Goal: Task Accomplishment & Management: Manage account settings

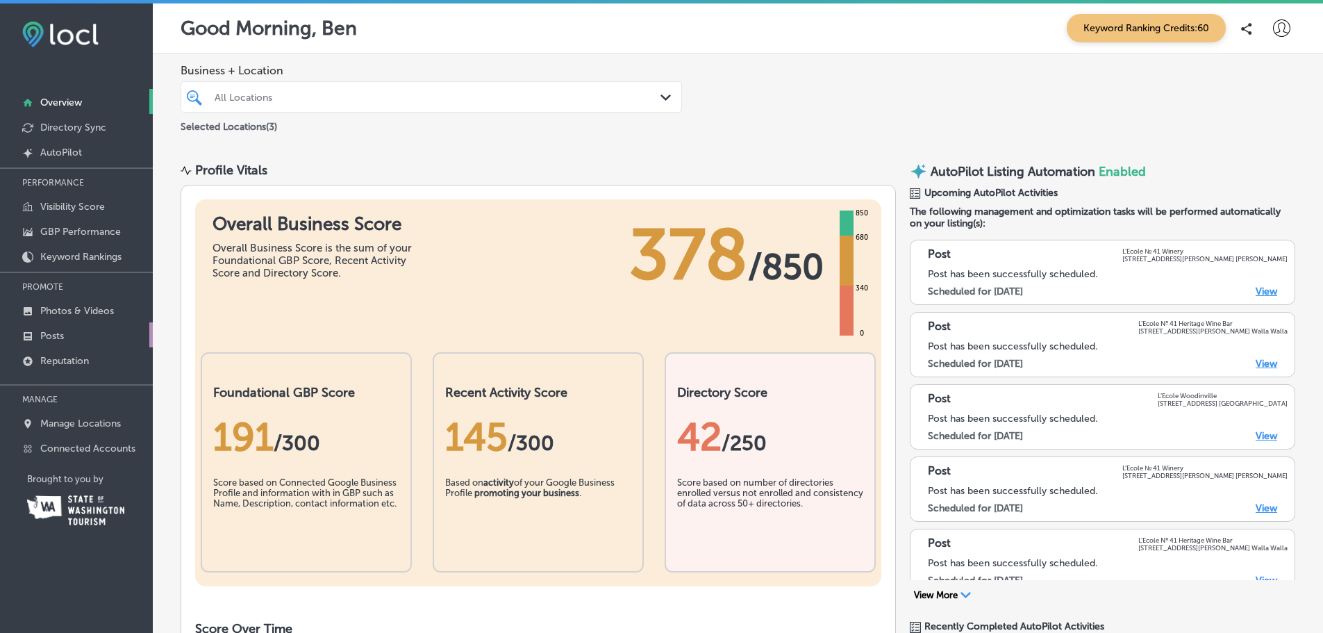
click at [52, 340] on p "Posts" at bounding box center [52, 336] width 24 height 12
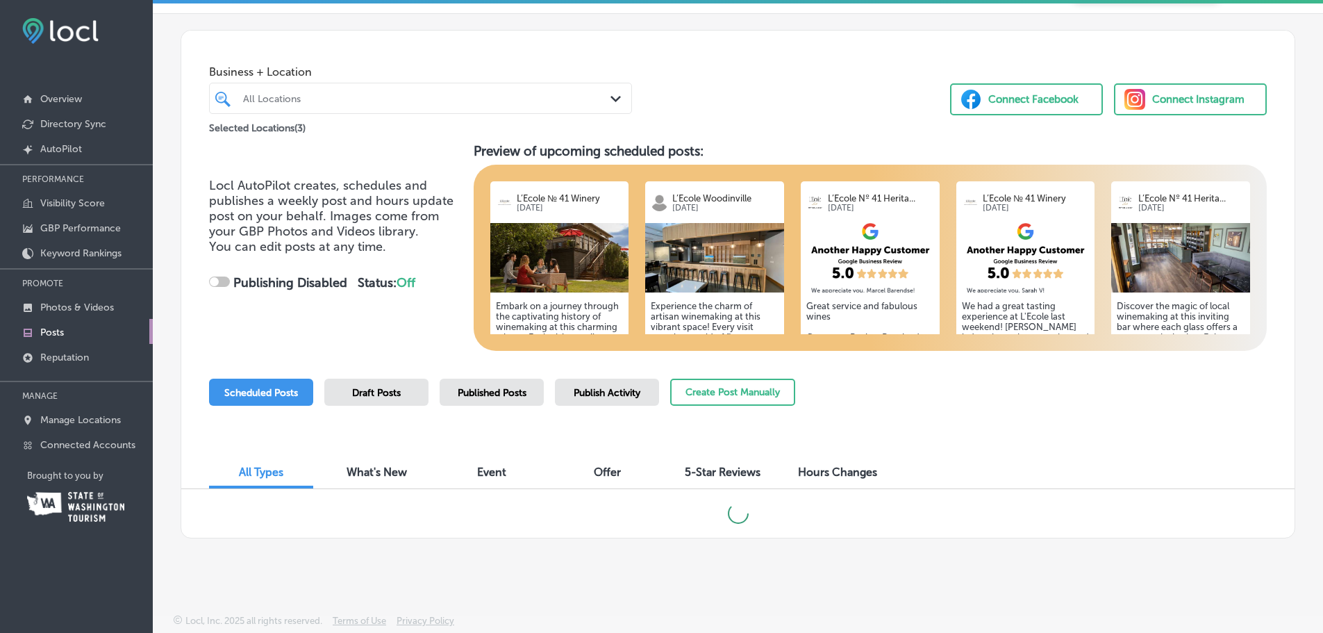
checkbox input "true"
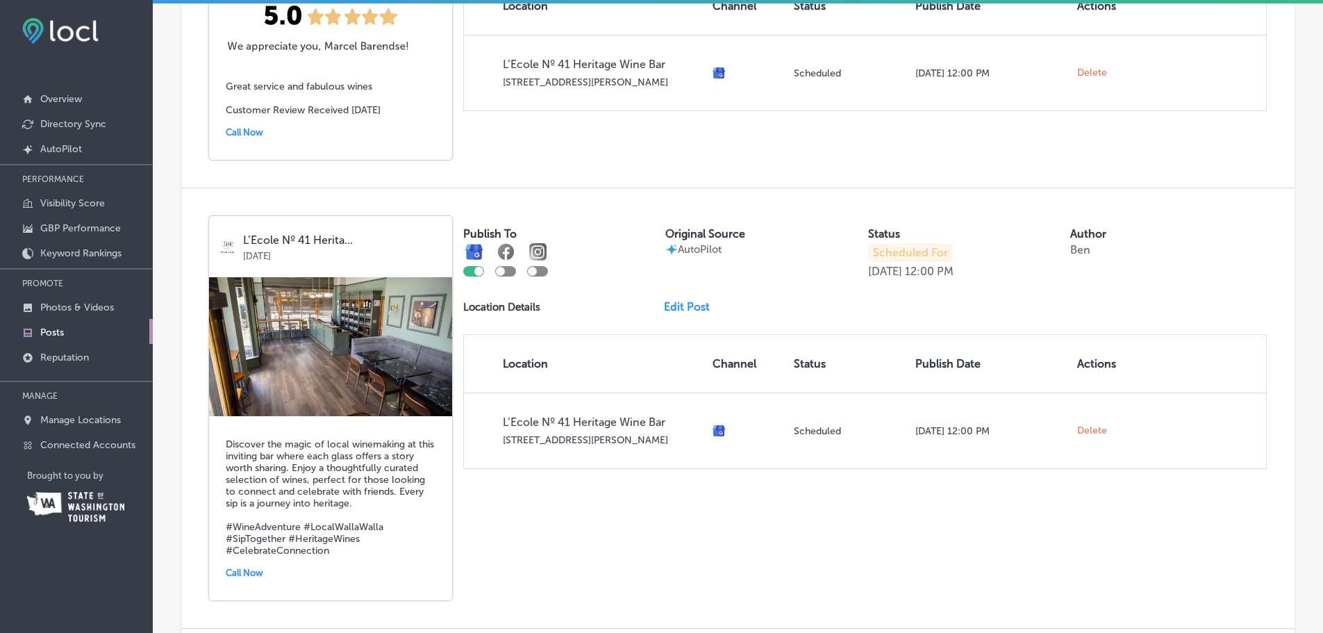
scroll to position [732, 0]
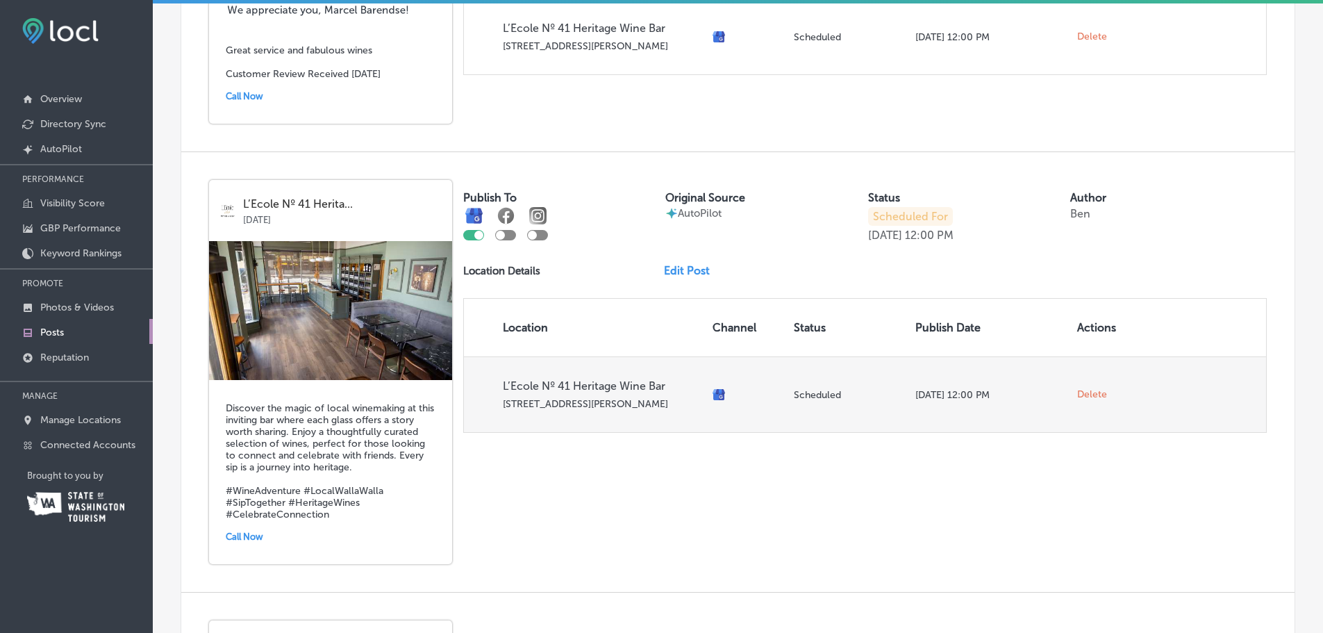
click at [1082, 398] on span "Delete" at bounding box center [1092, 394] width 30 height 13
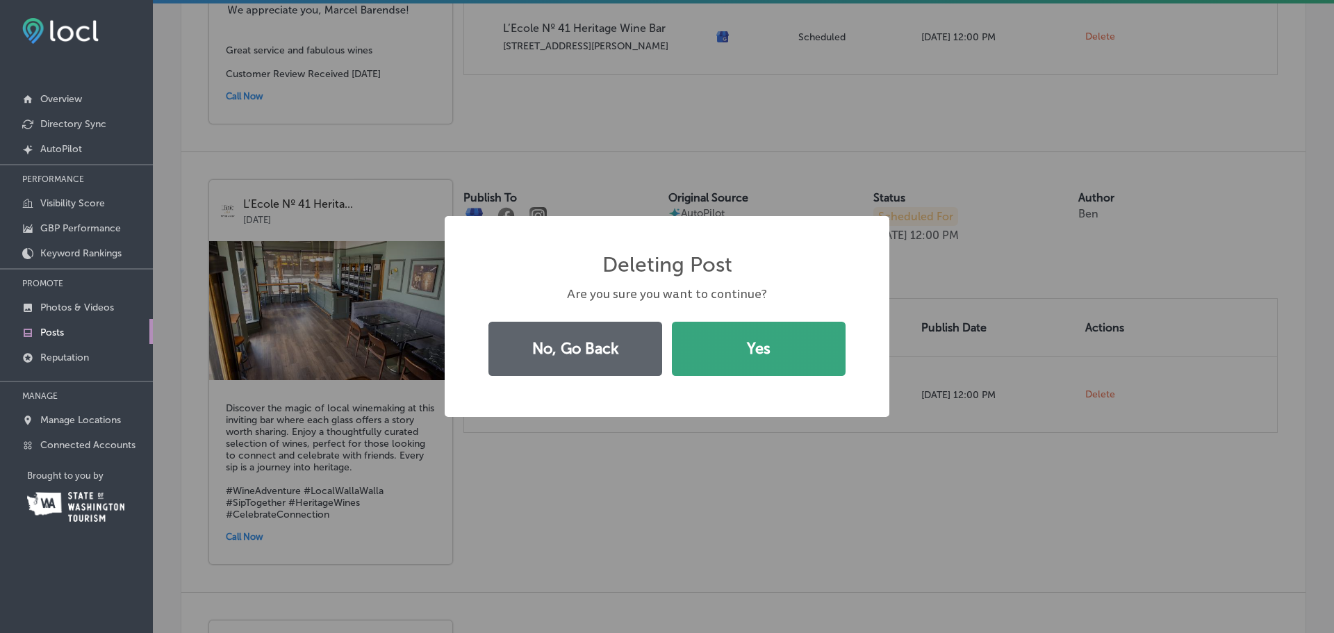
click at [749, 363] on button "Yes" at bounding box center [759, 349] width 174 height 54
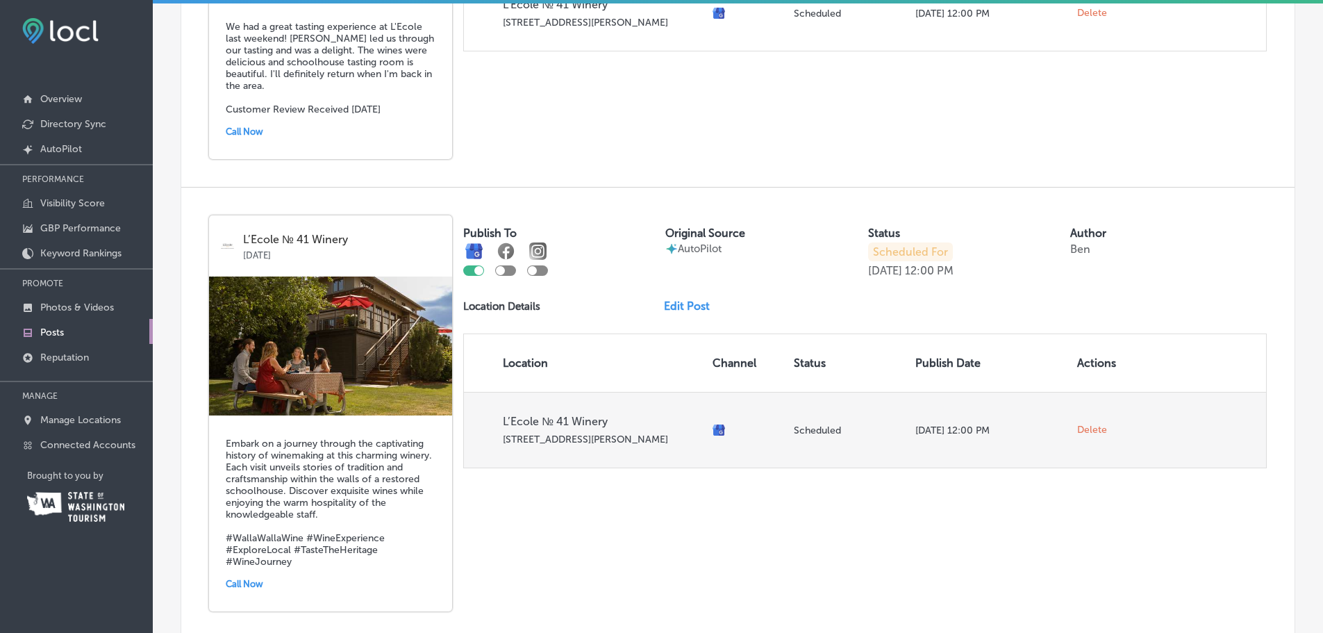
scroll to position [1565, 0]
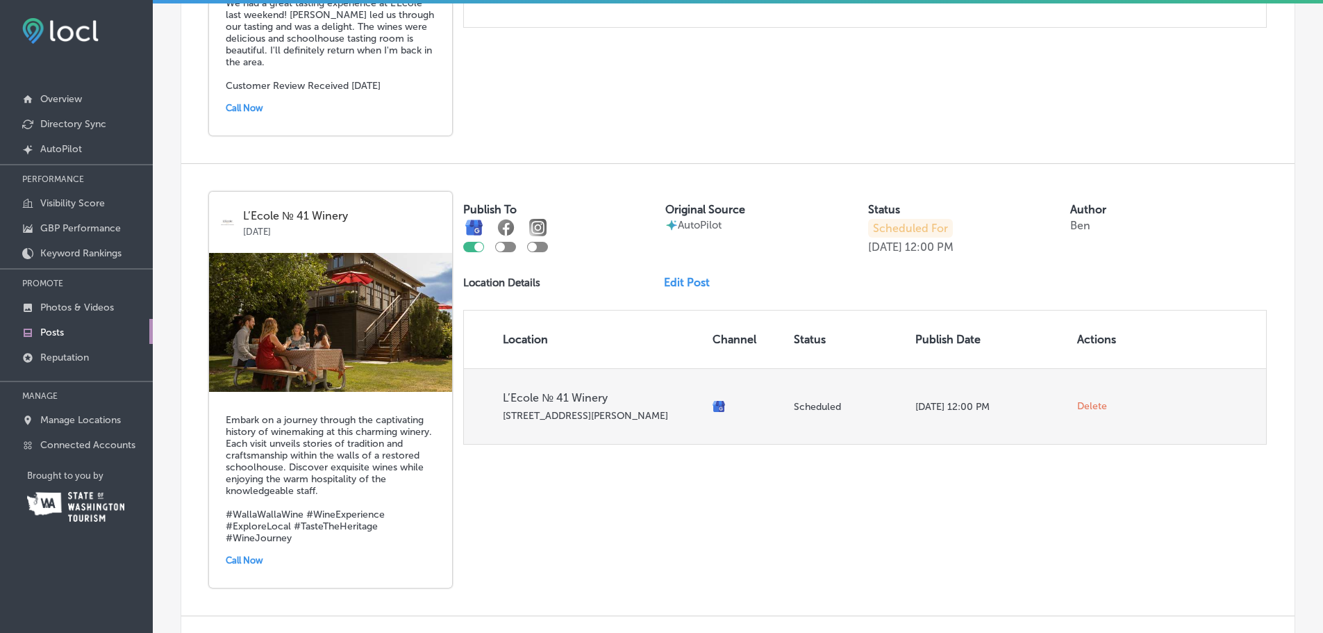
click at [1084, 405] on span "Delete" at bounding box center [1092, 406] width 30 height 13
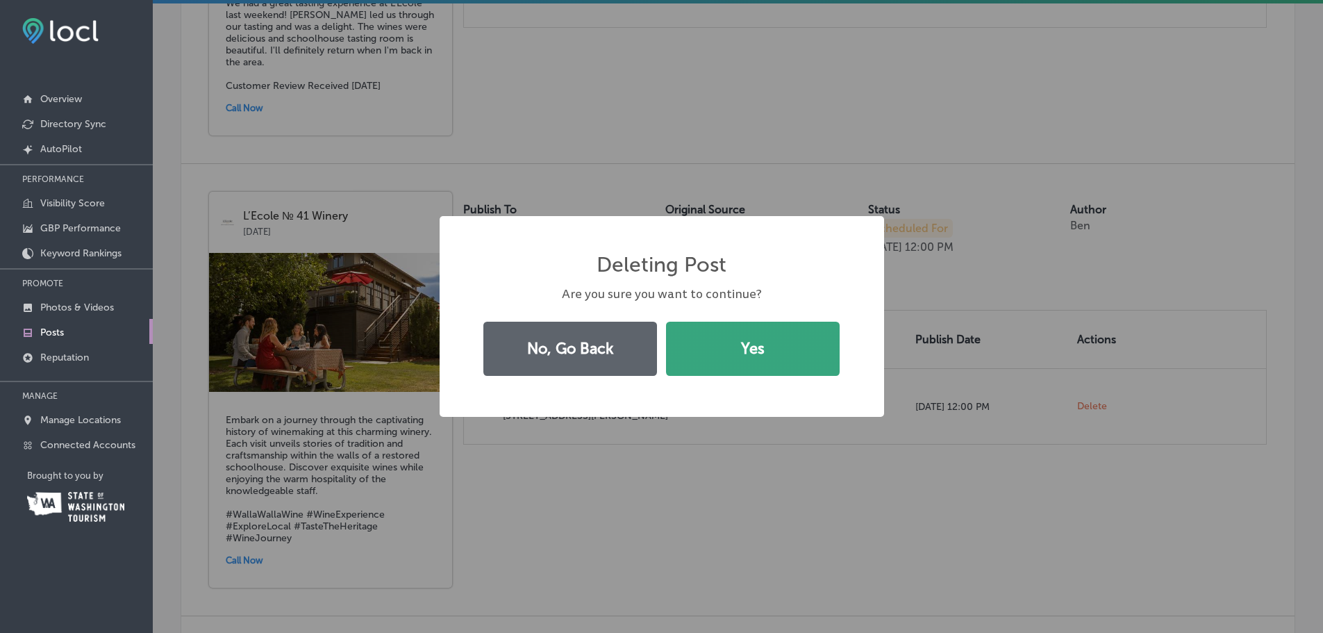
click at [719, 354] on button "Yes" at bounding box center [753, 349] width 174 height 54
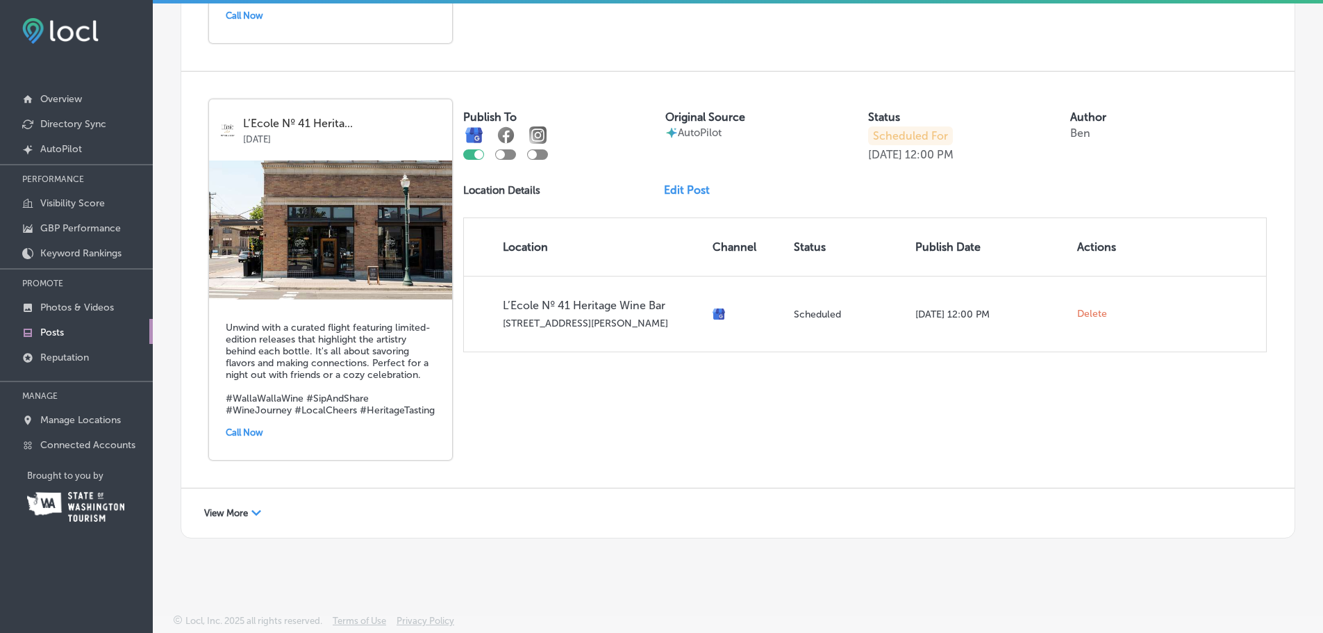
scroll to position [1669, 0]
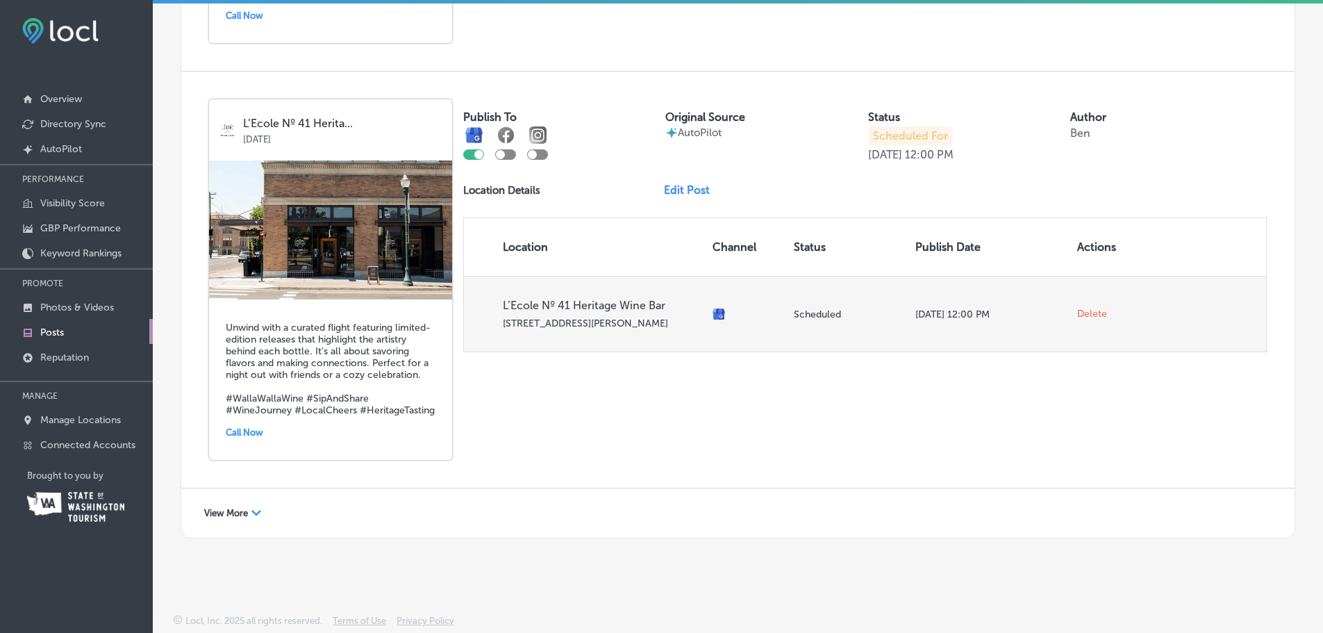
click at [1077, 308] on span "Delete" at bounding box center [1092, 314] width 30 height 13
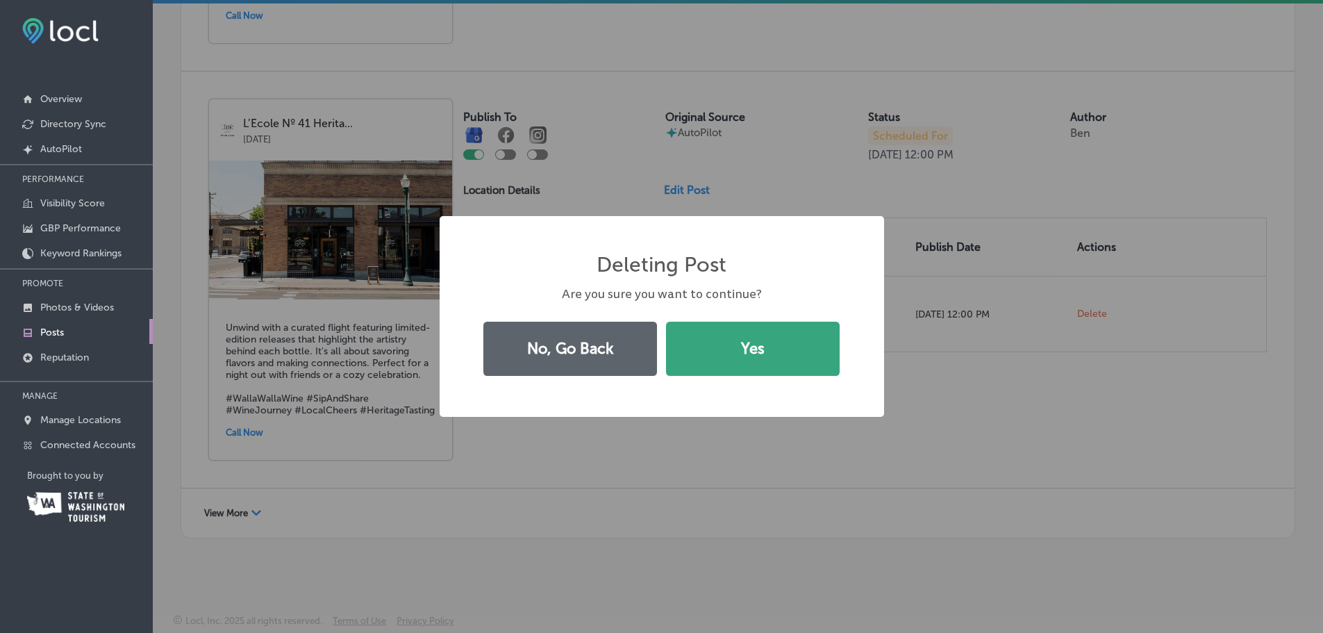
click at [798, 341] on button "Yes" at bounding box center [753, 349] width 174 height 54
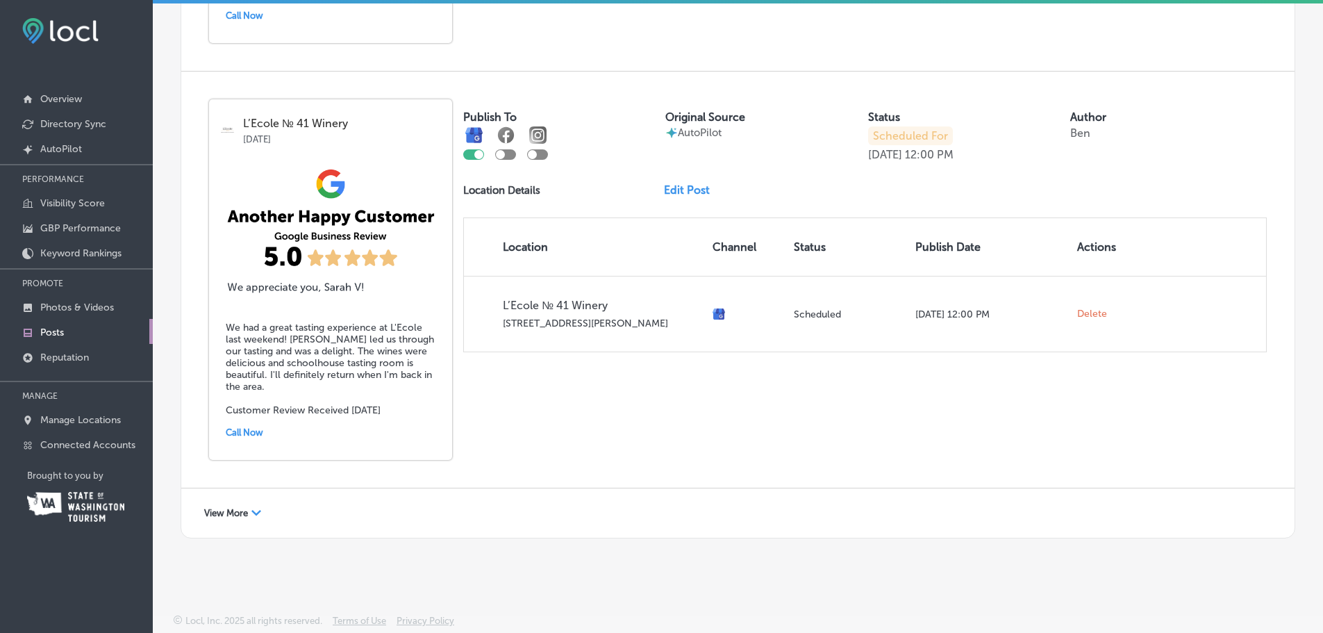
click at [238, 509] on span "View More" at bounding box center [226, 513] width 44 height 10
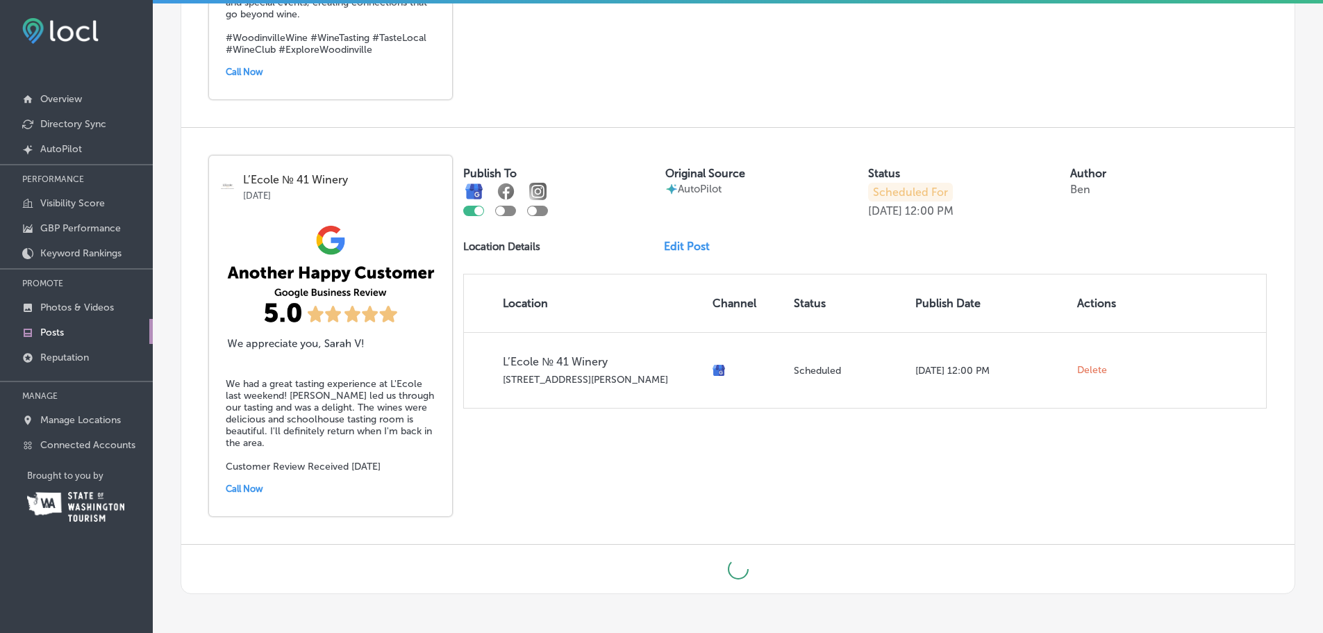
scroll to position [1240, 0]
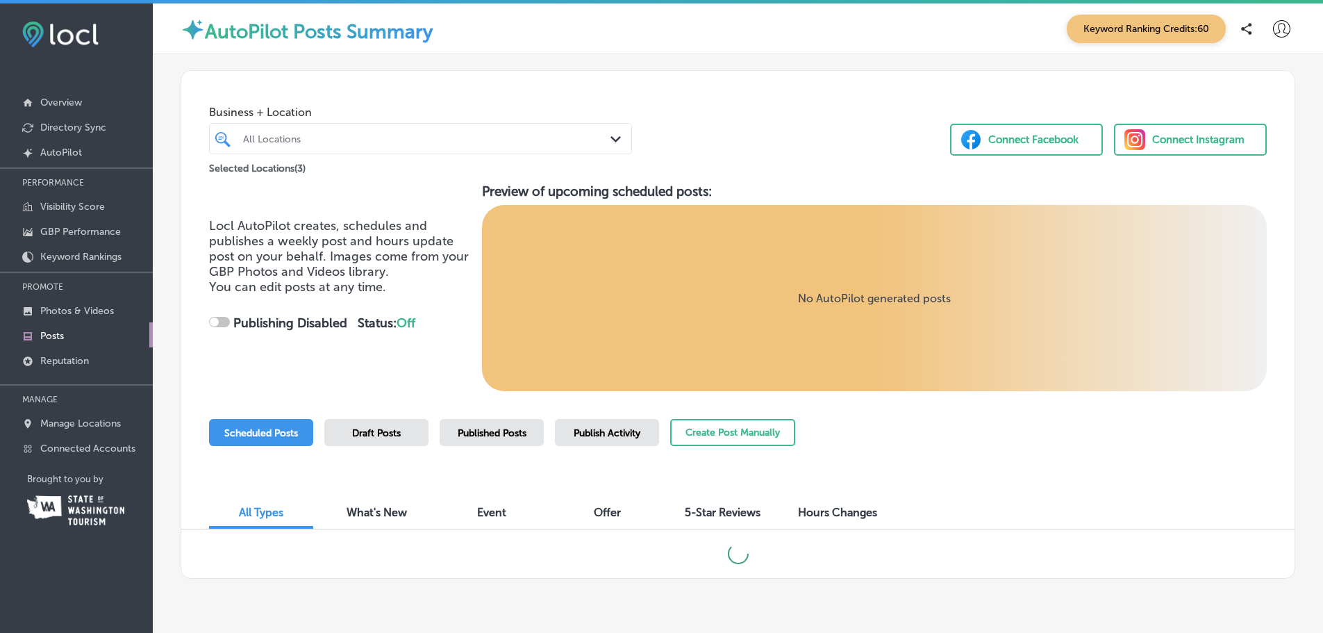
checkbox input "true"
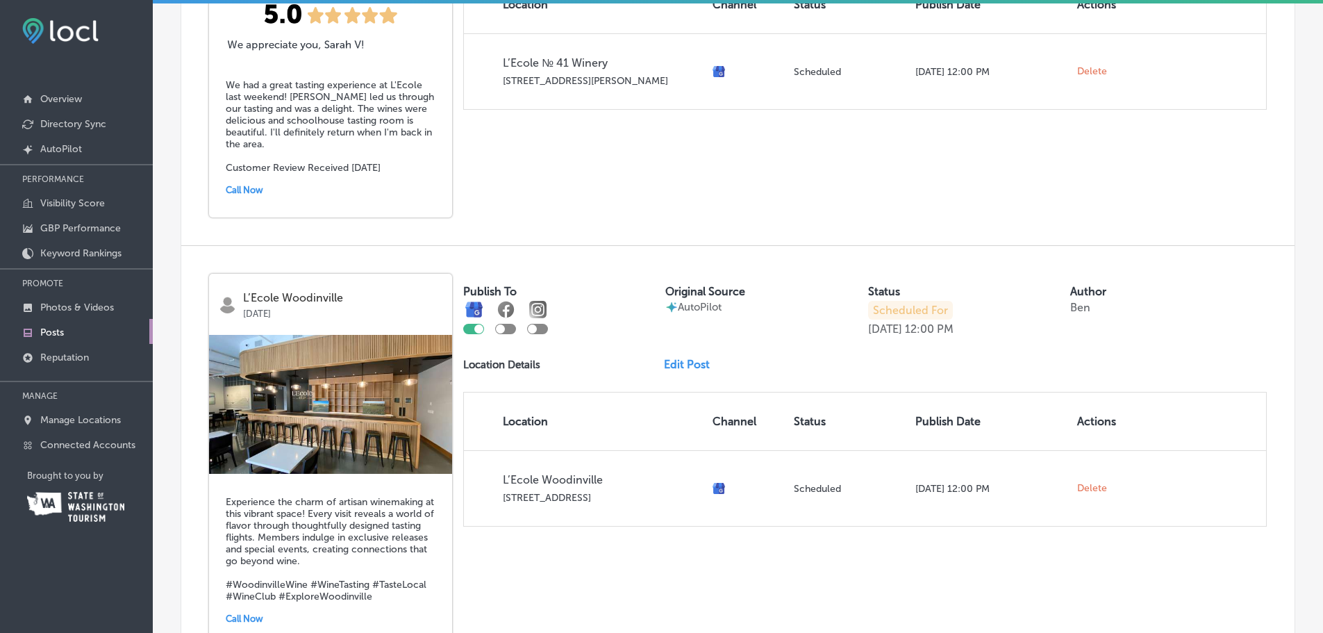
scroll to position [1079, 0]
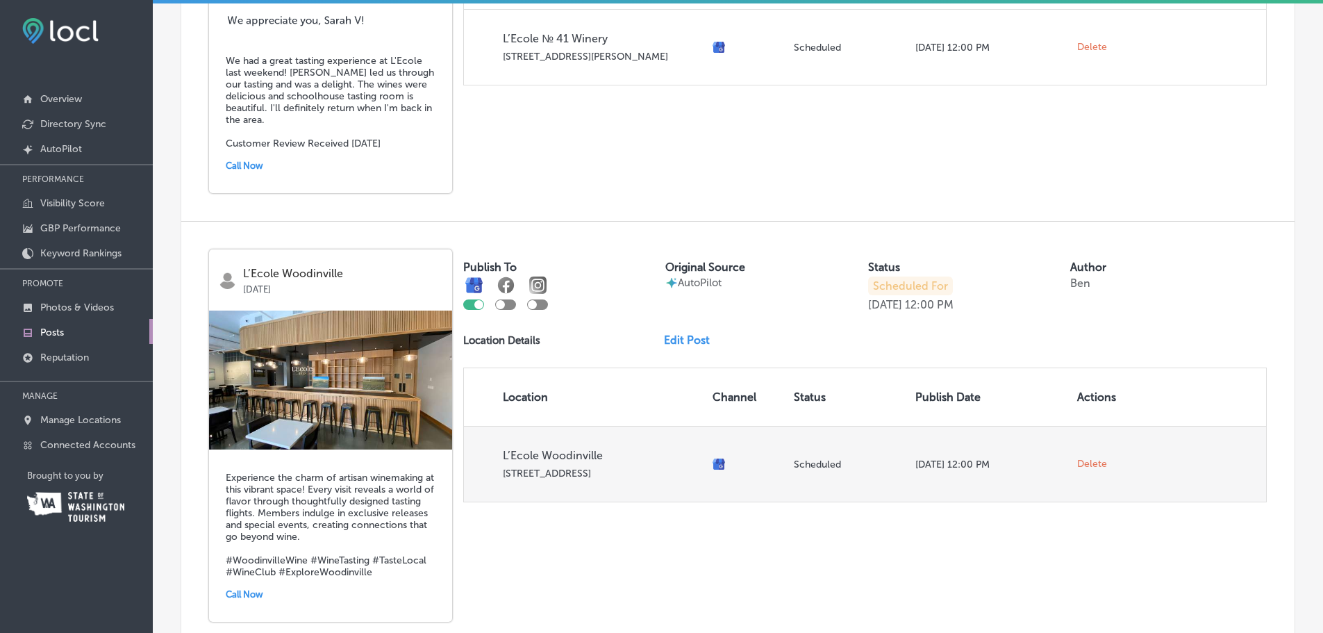
click at [1099, 462] on span "Delete" at bounding box center [1092, 464] width 30 height 13
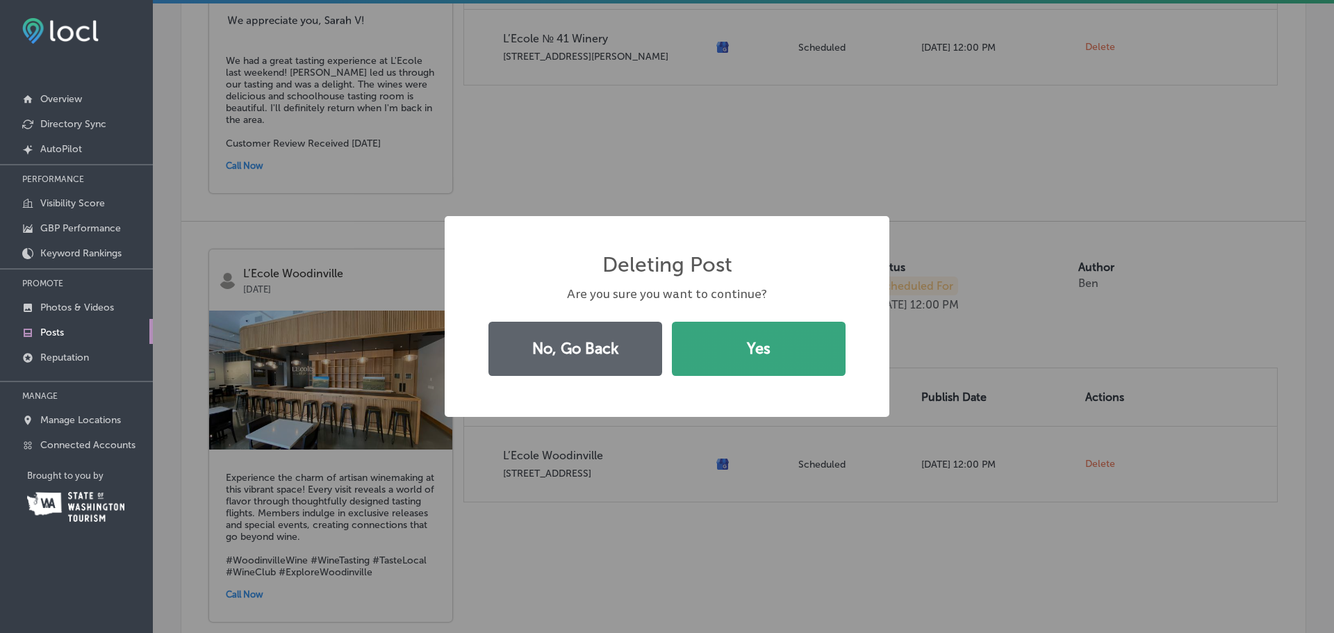
click at [759, 339] on button "Yes" at bounding box center [759, 349] width 174 height 54
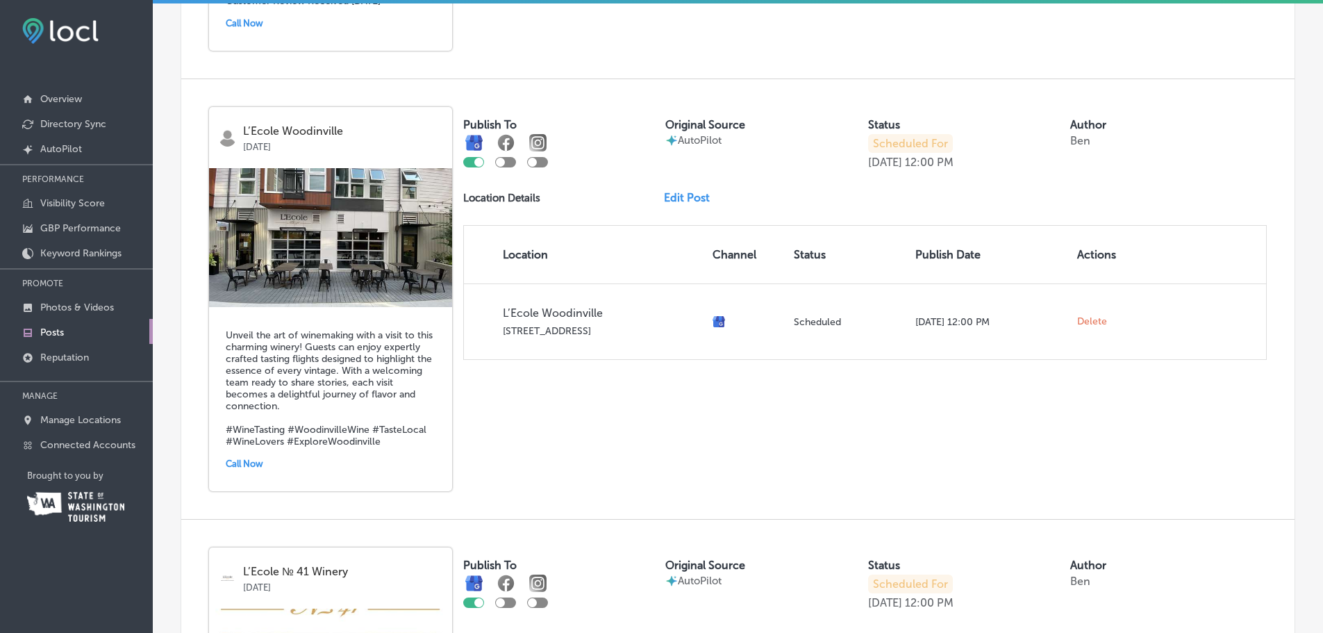
scroll to position [1218, 0]
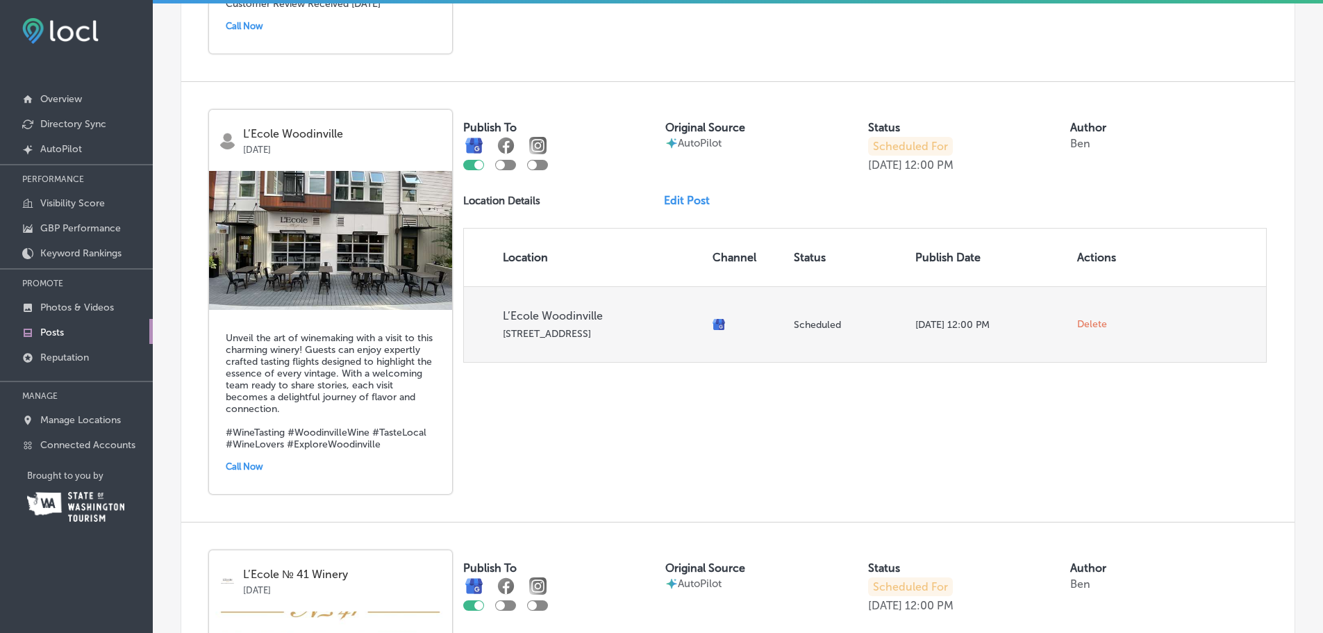
click at [1091, 324] on span "Delete" at bounding box center [1092, 324] width 30 height 13
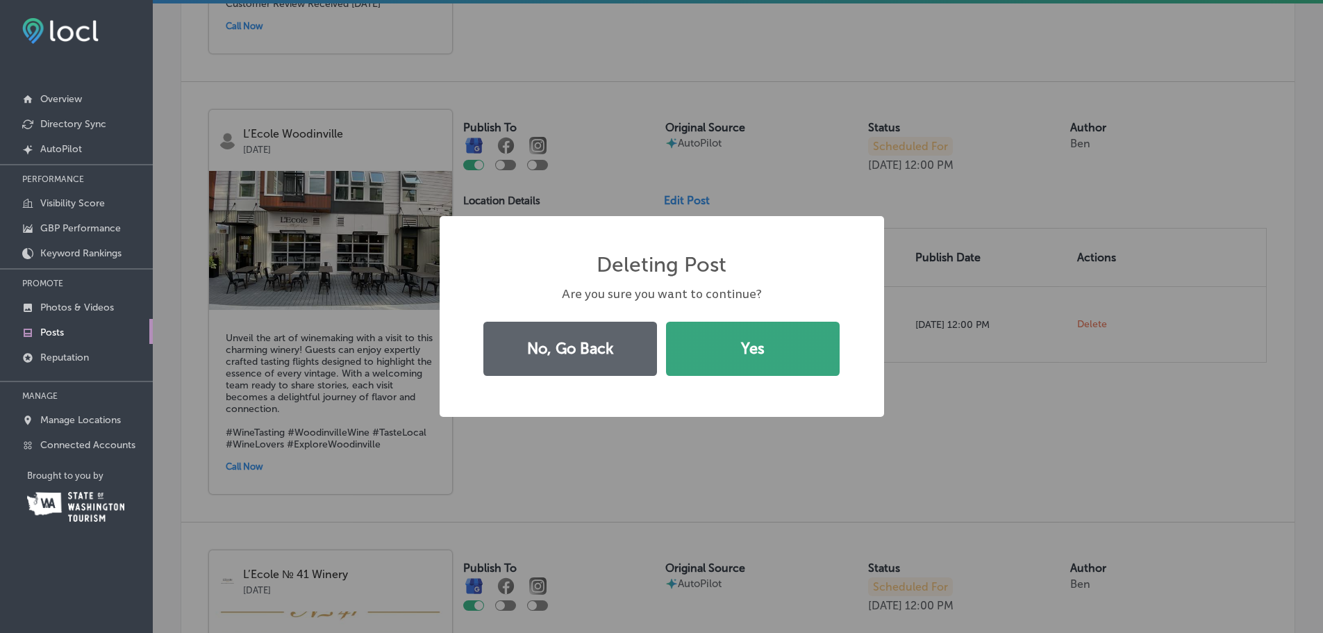
click at [784, 349] on button "Yes" at bounding box center [753, 349] width 174 height 54
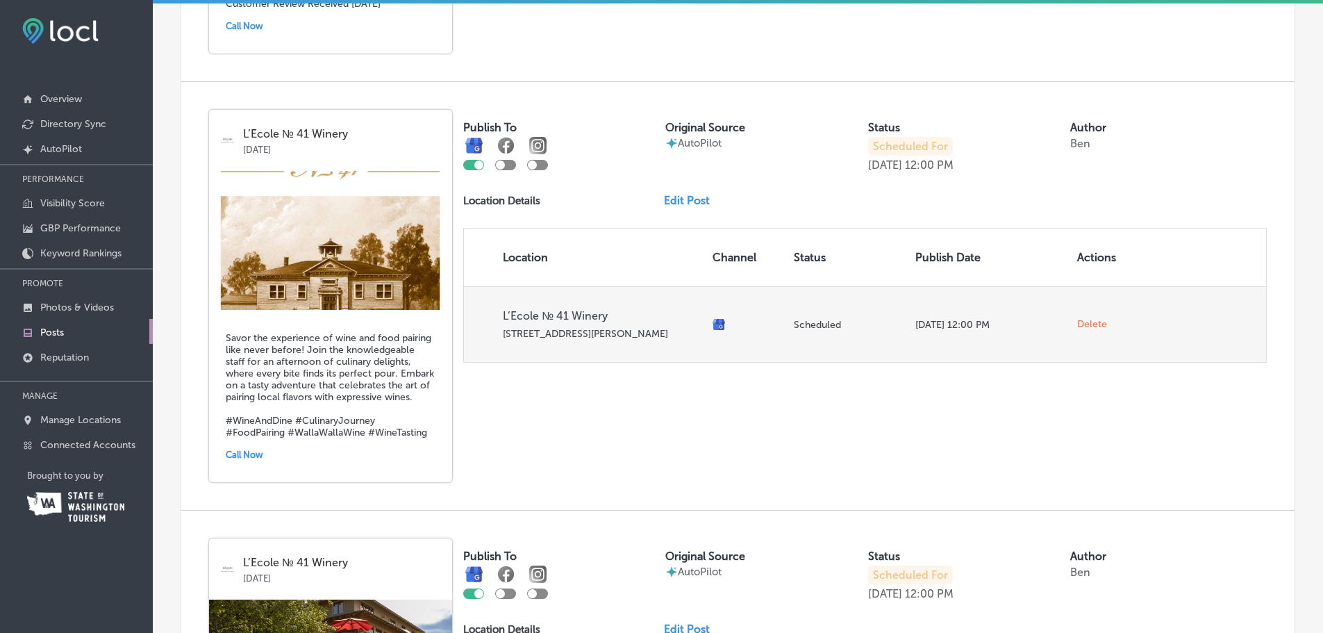
click at [1091, 328] on span "Delete" at bounding box center [1092, 324] width 30 height 13
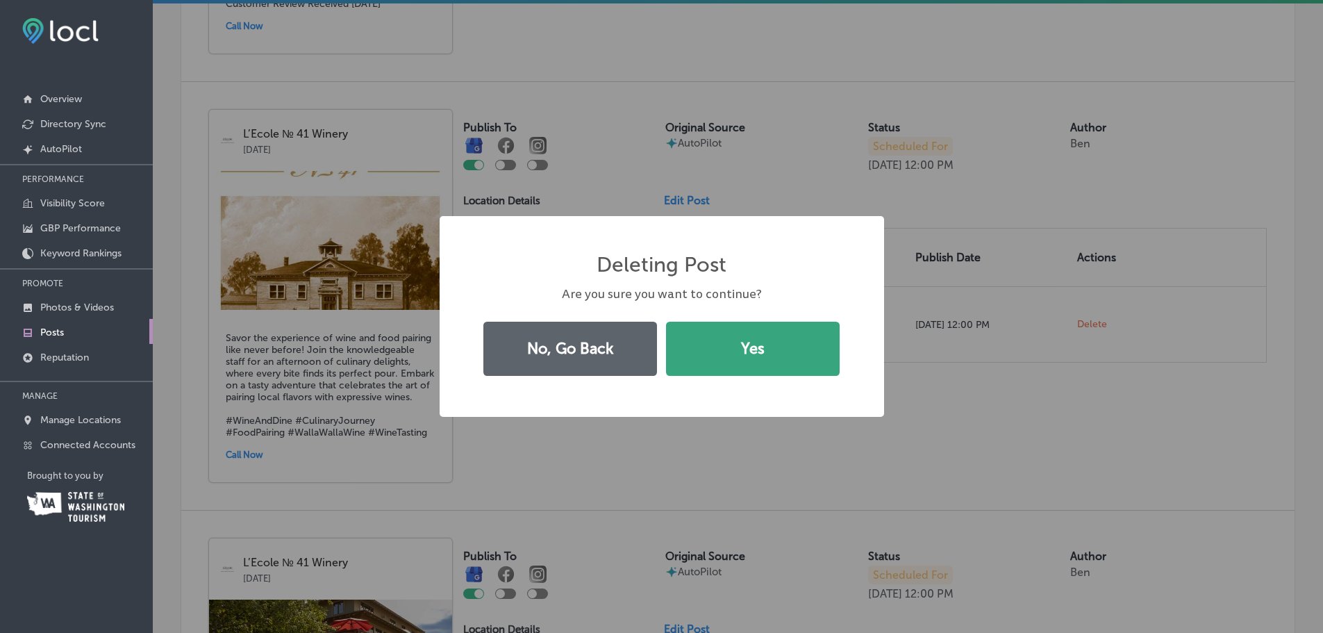
click at [803, 349] on button "Yes" at bounding box center [753, 349] width 174 height 54
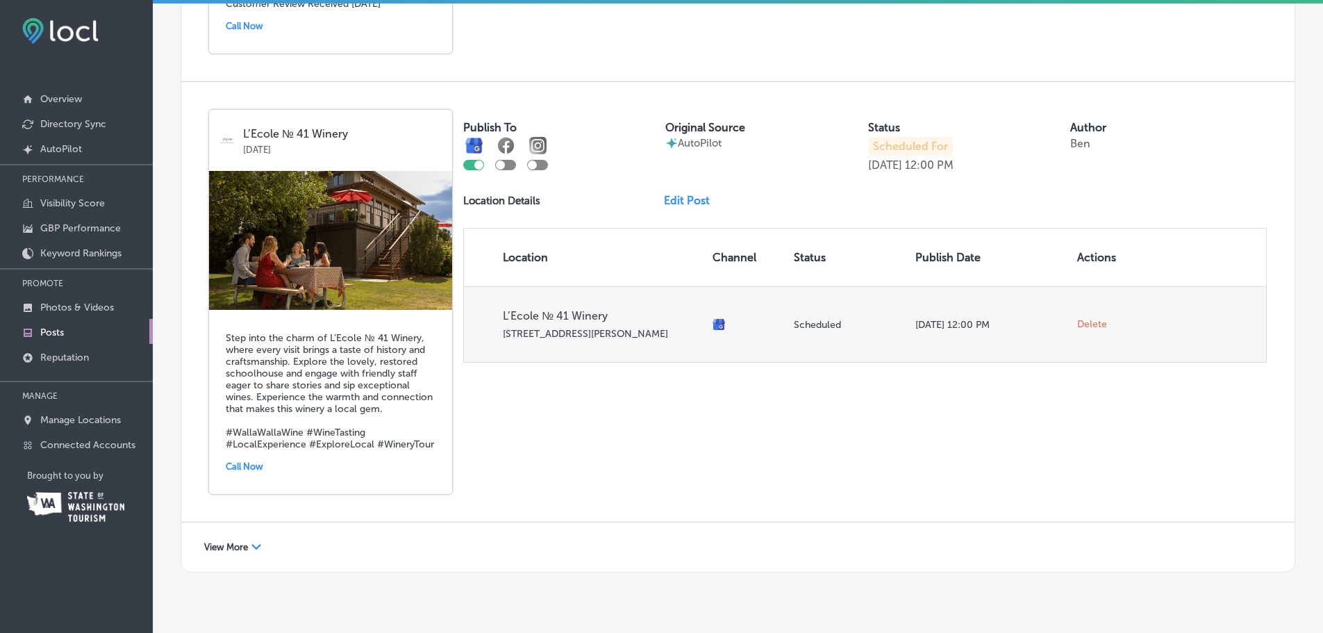
click at [1077, 326] on span "Delete" at bounding box center [1092, 324] width 30 height 13
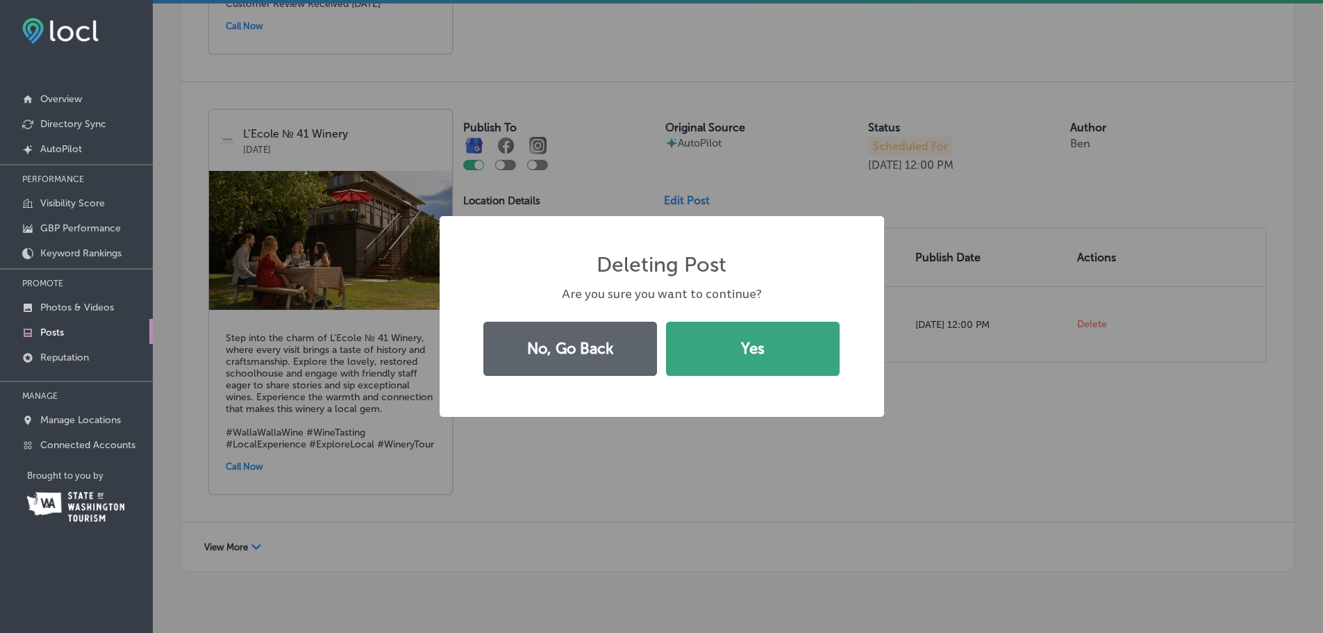
click at [818, 345] on button "Yes" at bounding box center [753, 349] width 174 height 54
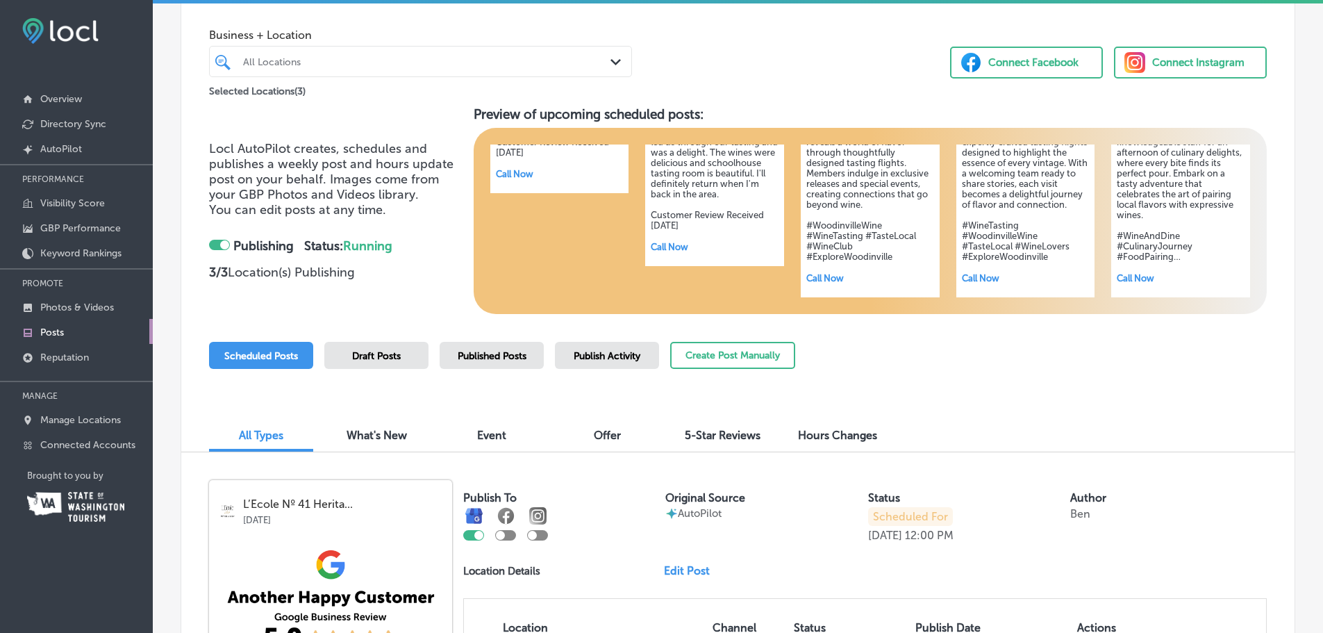
scroll to position [0, 0]
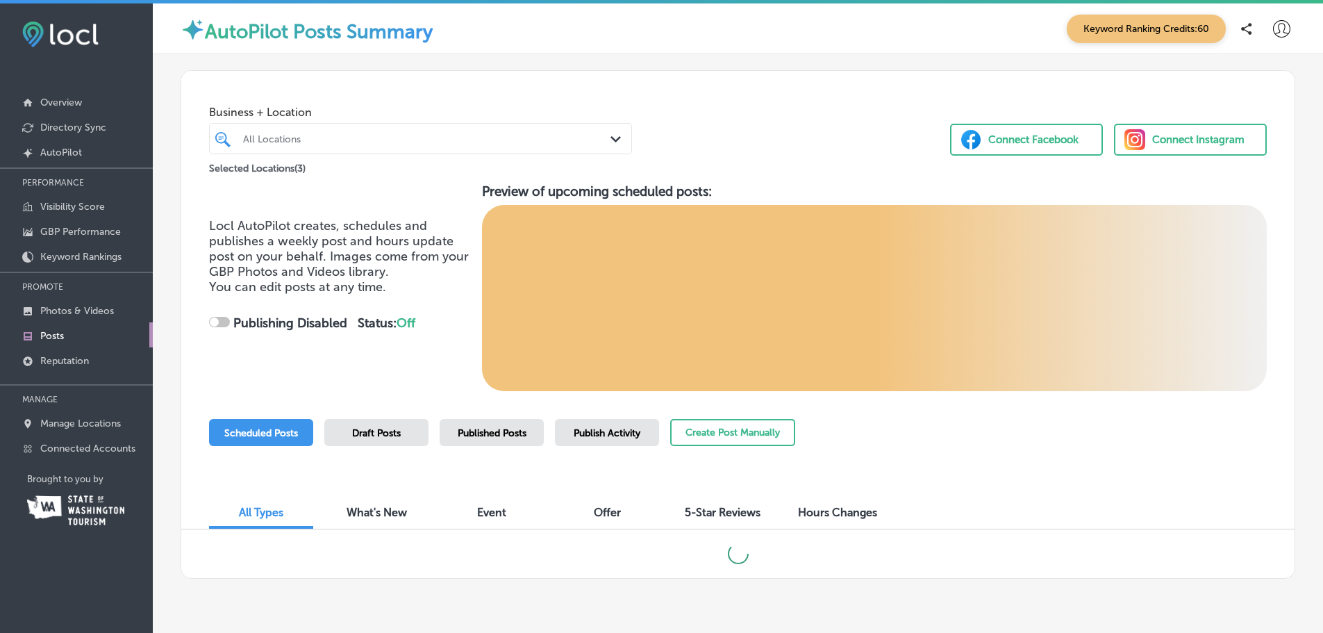
checkbox input "true"
